Goal: Entertainment & Leisure: Consume media (video, audio)

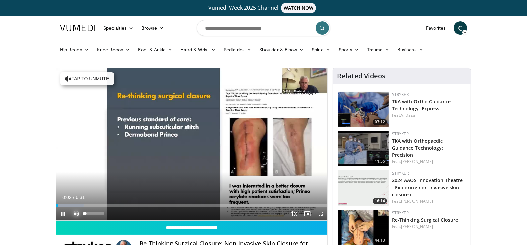
click at [73, 212] on span "Video Player" at bounding box center [76, 213] width 13 height 13
